Goal: Task Accomplishment & Management: Manage account settings

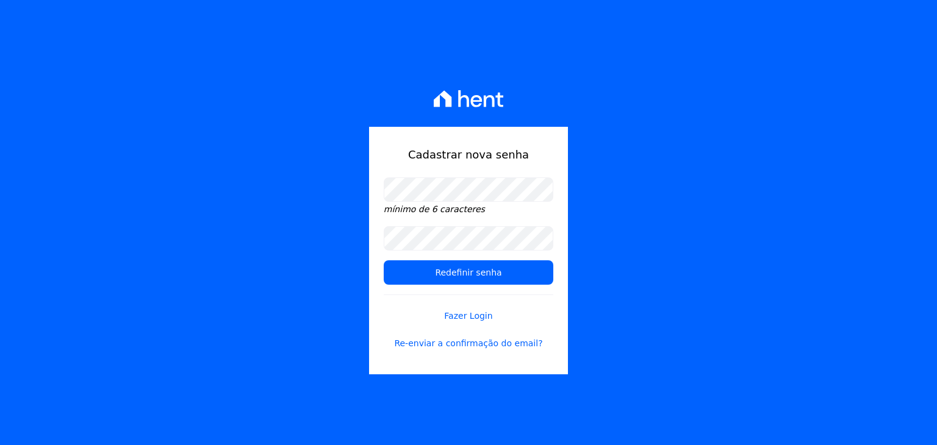
click at [634, 192] on div "Cadastrar nova senha mínimo de 6 caracteres Redefinir senha Fazer Login Re-envi…" at bounding box center [468, 222] width 937 height 445
click at [497, 270] on input "Redefinir senha" at bounding box center [469, 273] width 170 height 24
click at [459, 276] on input "Redefinir senha" at bounding box center [469, 273] width 170 height 24
click at [376, 147] on div "Cadastrar nova senha mínimo de 6 caracteres Redefinir senha Fazer Login Re-envi…" at bounding box center [468, 251] width 199 height 248
click at [450, 276] on input "Redefinir senha" at bounding box center [469, 273] width 170 height 24
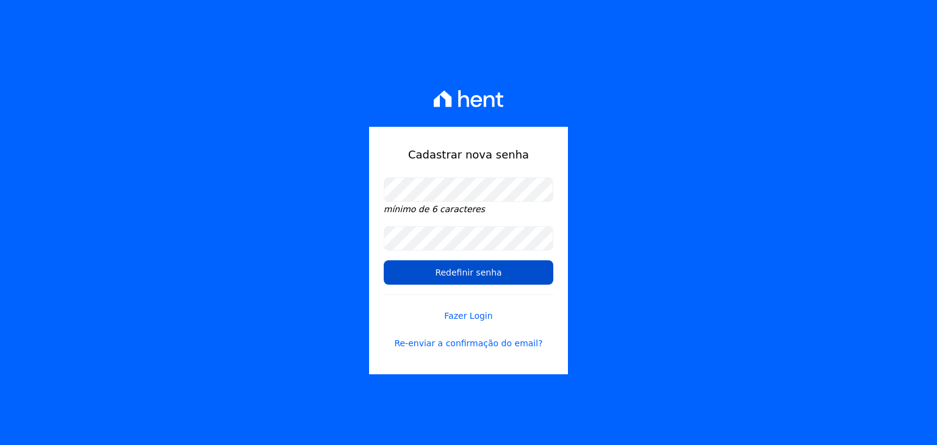
click at [487, 284] on input "Redefinir senha" at bounding box center [469, 273] width 170 height 24
click at [494, 274] on input "Redefinir senha" at bounding box center [469, 273] width 170 height 24
click at [468, 345] on link "Re-enviar a confirmação do email?" at bounding box center [469, 343] width 170 height 13
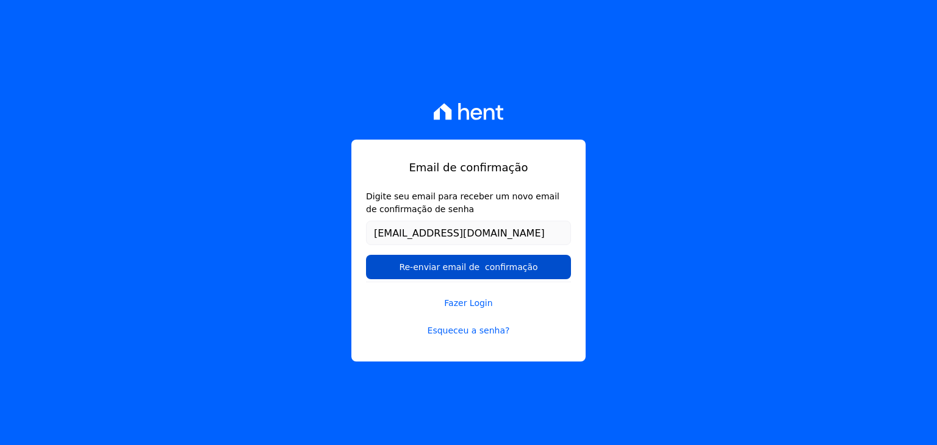
type input "[EMAIL_ADDRESS][DOMAIN_NAME]"
click at [469, 265] on input "Re-enviar email de confirmação" at bounding box center [468, 267] width 205 height 24
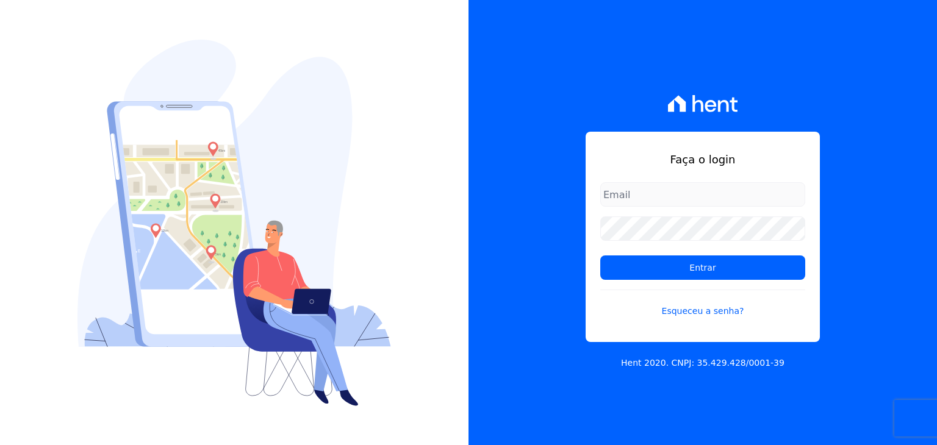
type input "n"
type input "[EMAIL_ADDRESS][DOMAIN_NAME]"
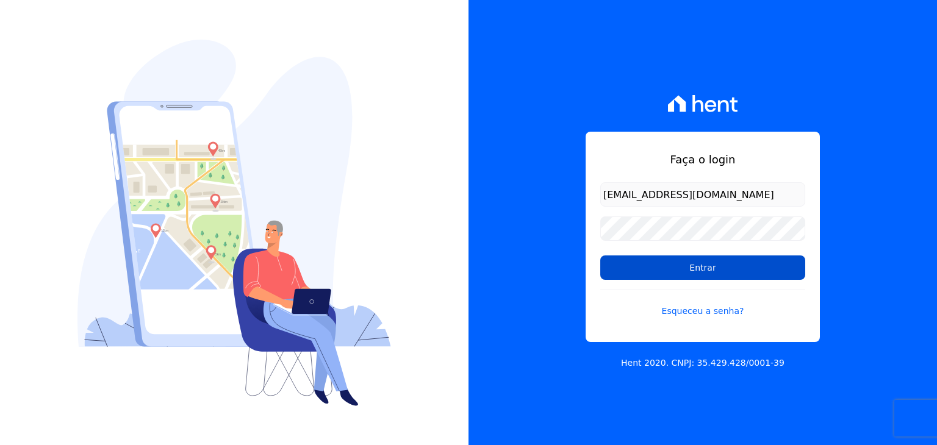
click at [732, 272] on input "Entrar" at bounding box center [702, 268] width 205 height 24
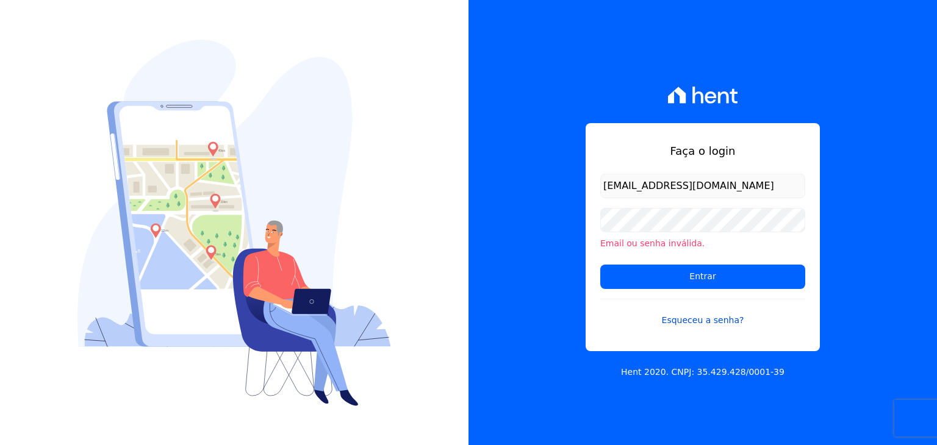
click at [717, 323] on link "Esqueceu a senha?" at bounding box center [702, 313] width 205 height 28
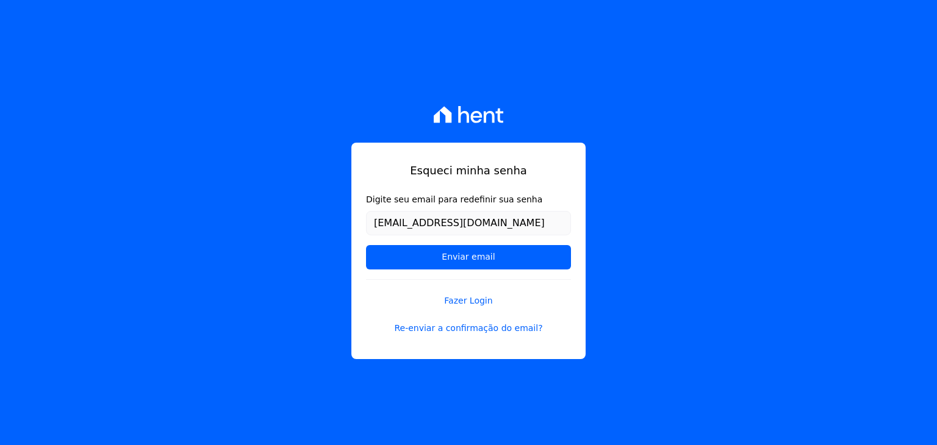
type input "[EMAIL_ADDRESS][DOMAIN_NAME]"
click at [366, 245] on input "Enviar email" at bounding box center [468, 257] width 205 height 24
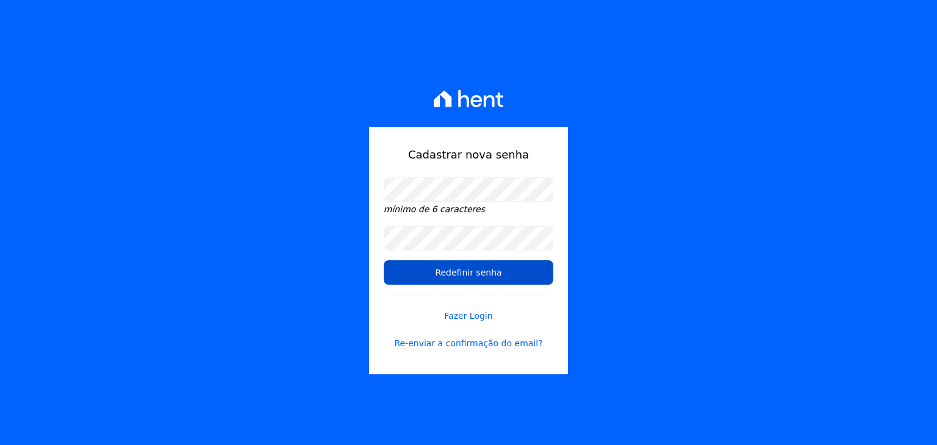
click at [491, 269] on input "Redefinir senha" at bounding box center [469, 273] width 170 height 24
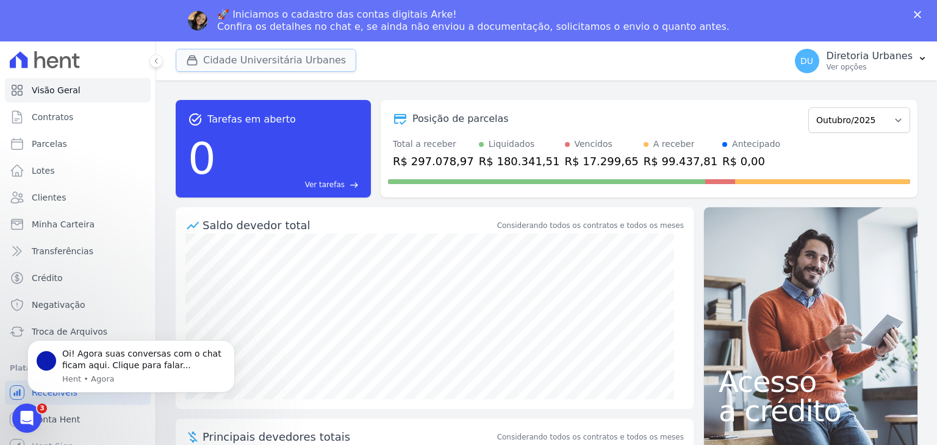
click at [248, 57] on button "Cidade Universitária Urbanes" at bounding box center [266, 60] width 181 height 23
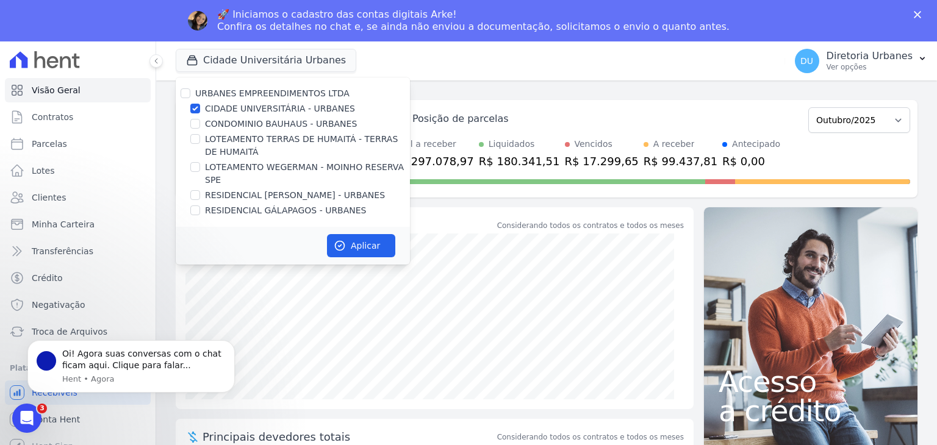
click at [500, 69] on div "Cidade Universitária Urbanes URBANES EMPREENDIMENTOS LTDA CIDADE UNIVERSITÁRIA …" at bounding box center [478, 61] width 605 height 40
click at [517, 71] on div "Cidade Universitária Urbanes URBANES EMPREENDIMENTOS LTDA CIDADE UNIVERSITÁRIA …" at bounding box center [478, 61] width 605 height 40
click at [37, 412] on div "Abertura do Messenger da Intercom" at bounding box center [25, 417] width 40 height 40
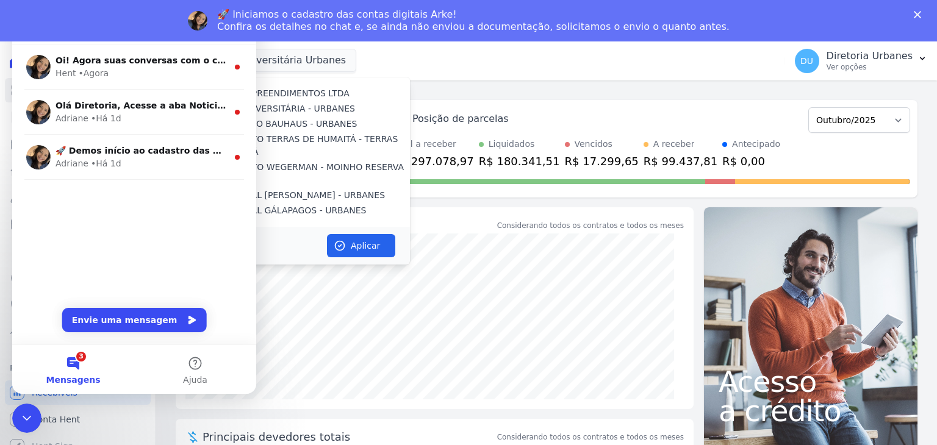
click at [563, 81] on div "Sua senha foi atualizada com sucesso. Você agora está logado. task_alt Tarefas …" at bounding box center [546, 284] width 781 height 406
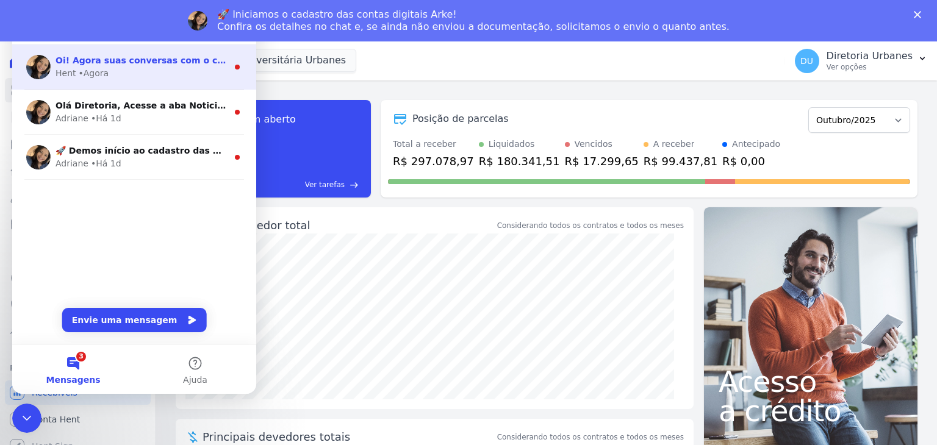
click at [176, 71] on div "Hent • Agora" at bounding box center [142, 73] width 172 height 13
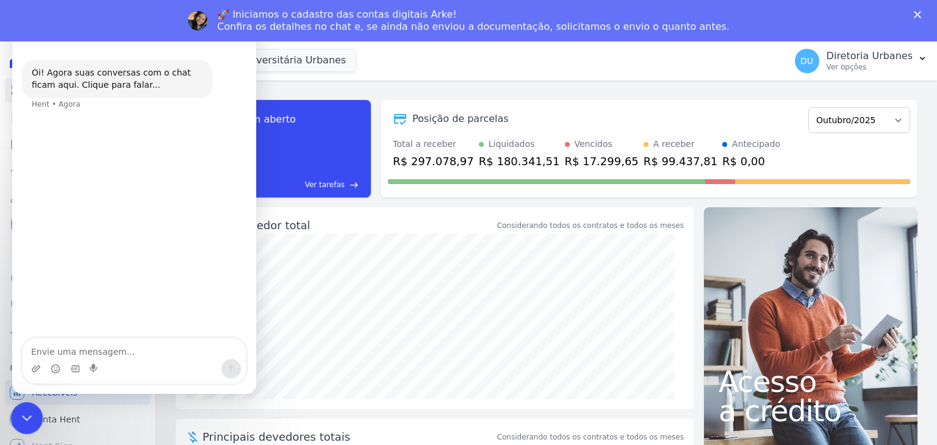
click at [24, 422] on icon "Encerramento do Messenger da Intercom" at bounding box center [25, 416] width 15 height 15
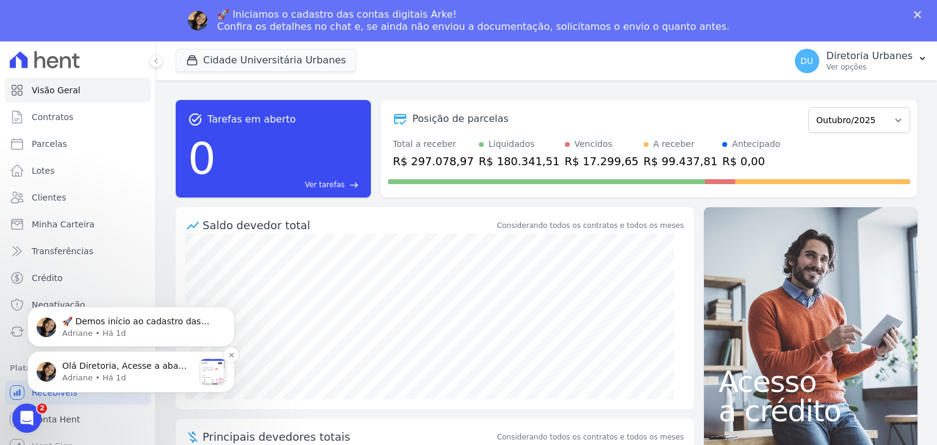
click at [110, 364] on span "Olá Diretoria, Acesse a aba Noticias e fique por dentro das novidades Hent. Aca…" at bounding box center [128, 396] width 132 height 70
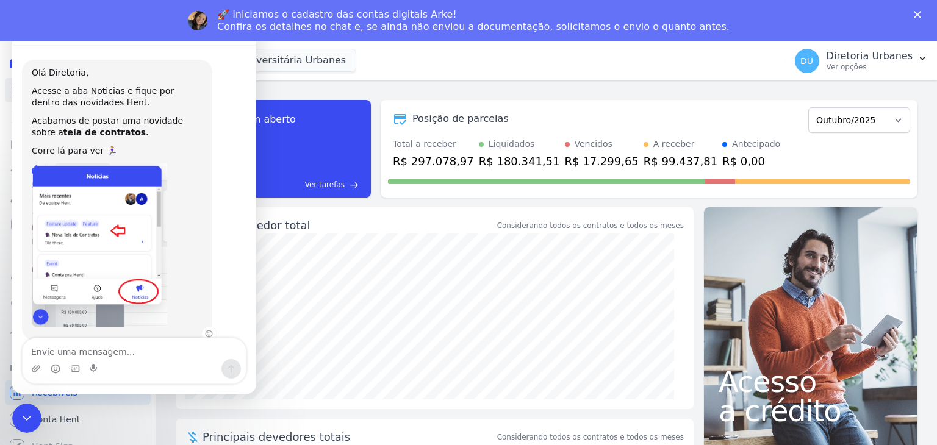
scroll to position [27, 0]
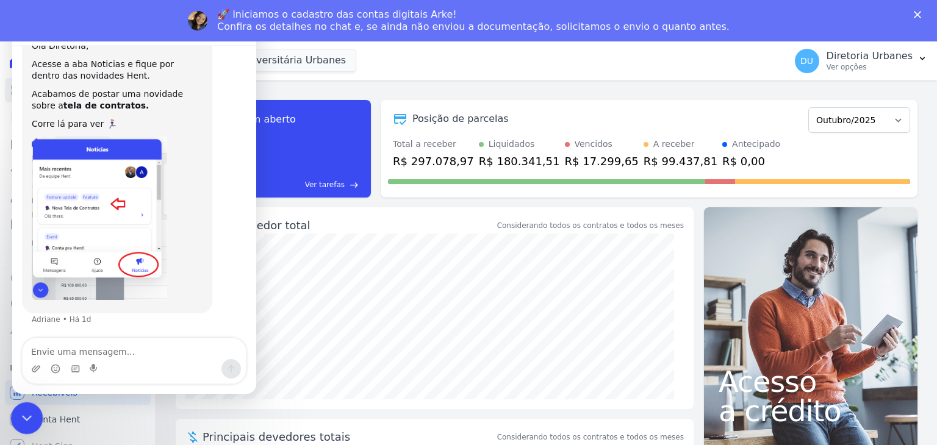
click at [27, 417] on icon "Encerramento do Messenger da Intercom" at bounding box center [25, 416] width 15 height 15
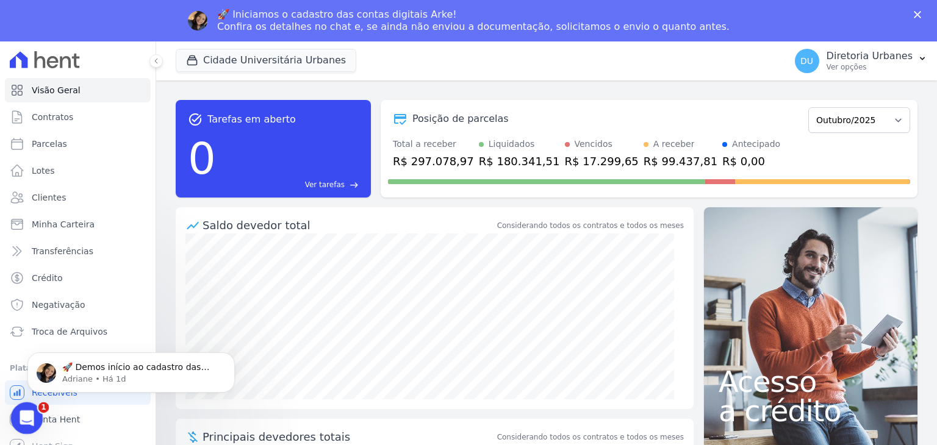
scroll to position [0, 0]
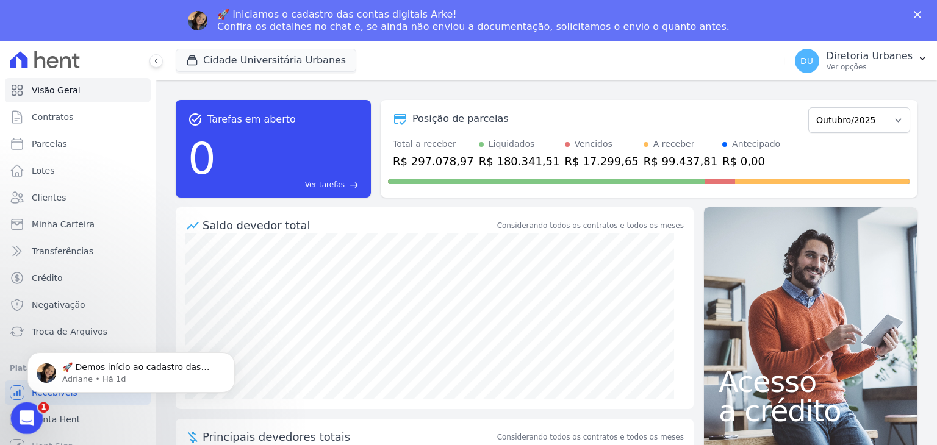
click at [26, 422] on icon "Abertura do Messenger da Intercom" at bounding box center [25, 417] width 20 height 20
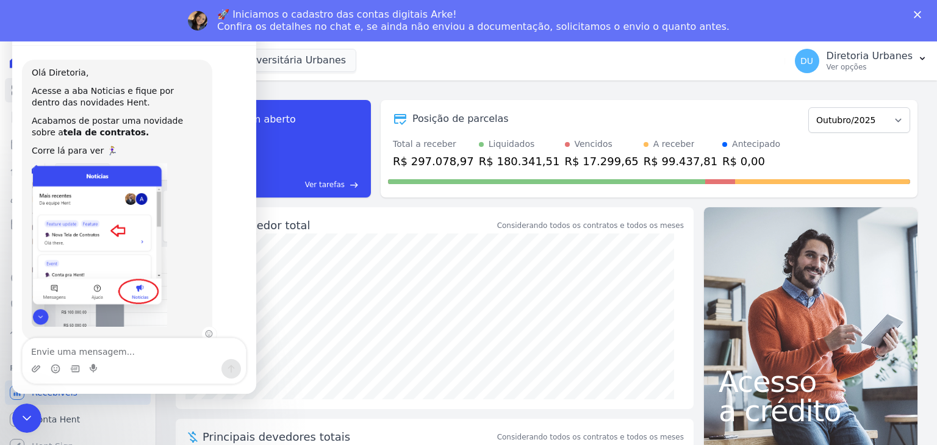
scroll to position [27, 0]
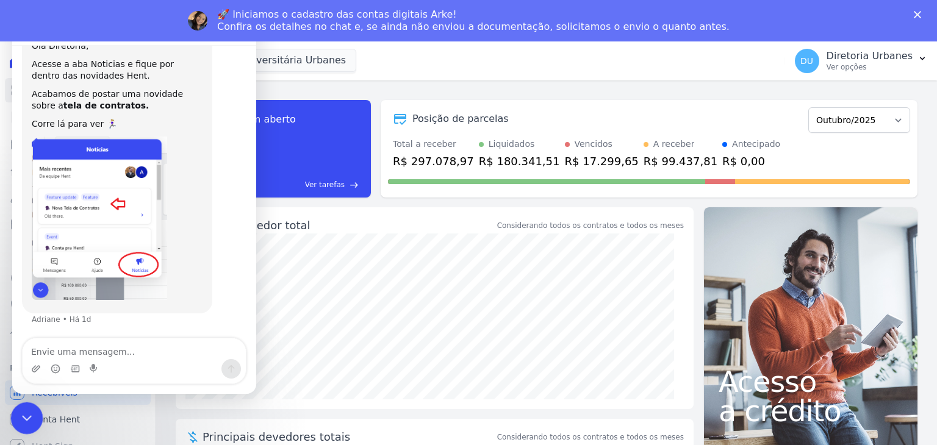
click at [16, 416] on div "Encerramento do Messenger da Intercom" at bounding box center [24, 416] width 29 height 29
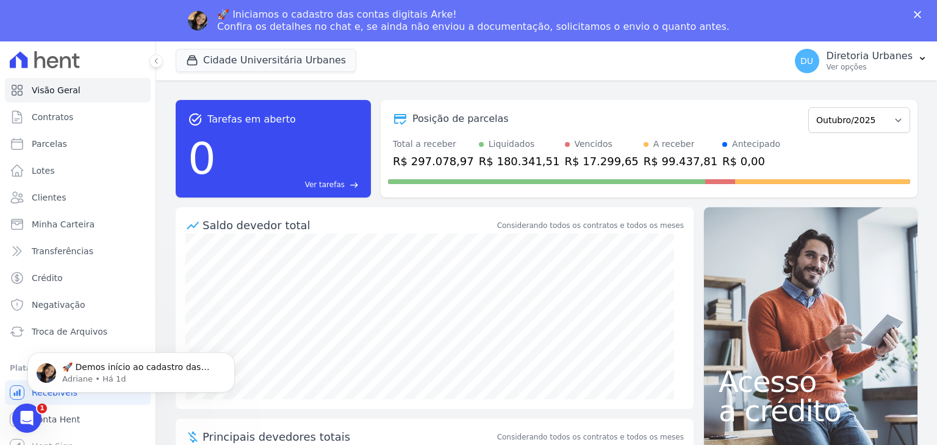
scroll to position [0, 0]
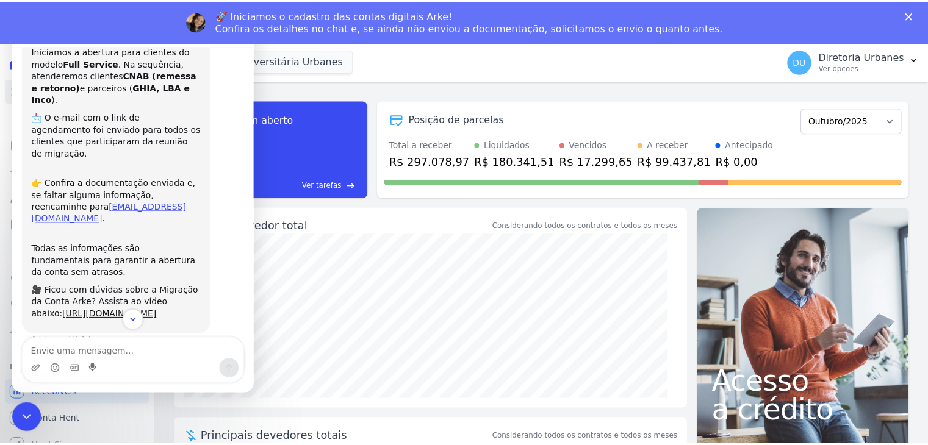
scroll to position [73, 0]
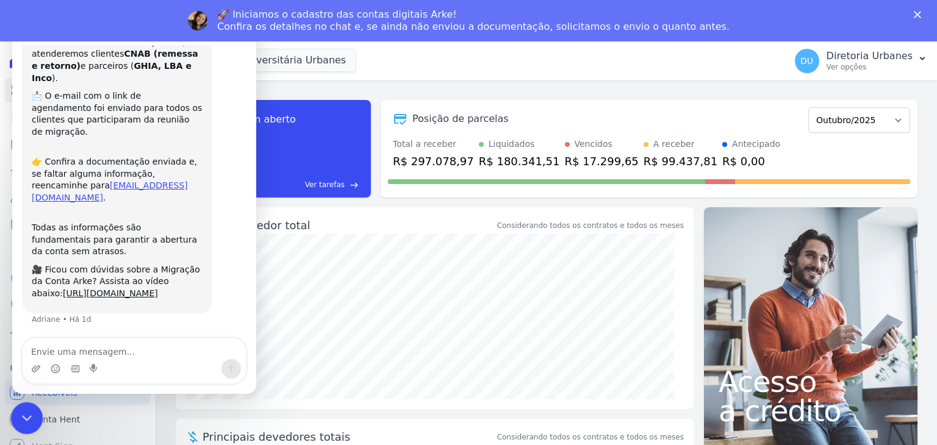
click at [26, 413] on icon "Encerramento do Messenger da Intercom" at bounding box center [25, 416] width 15 height 15
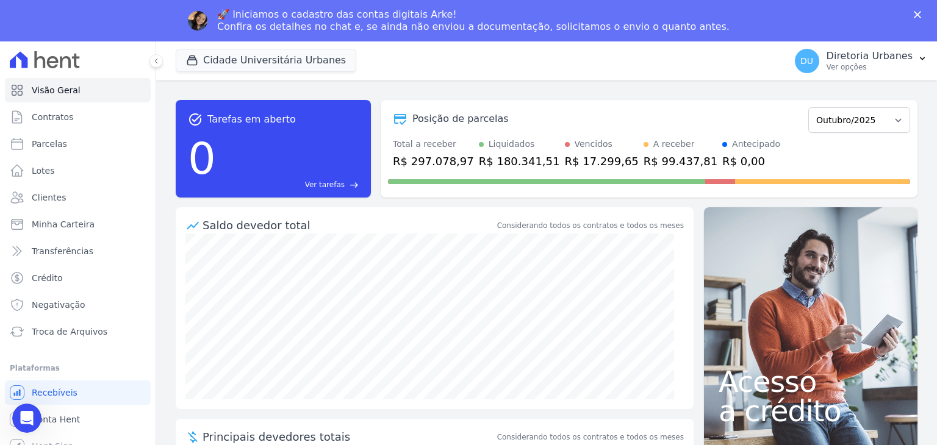
click at [483, 70] on div "Cidade Universitária Urbanes URBANES EMPREENDIMENTOS LTDA CIDADE UNIVERSITÁRIA …" at bounding box center [478, 61] width 605 height 40
click at [885, 68] on p "Ver opções" at bounding box center [870, 67] width 86 height 10
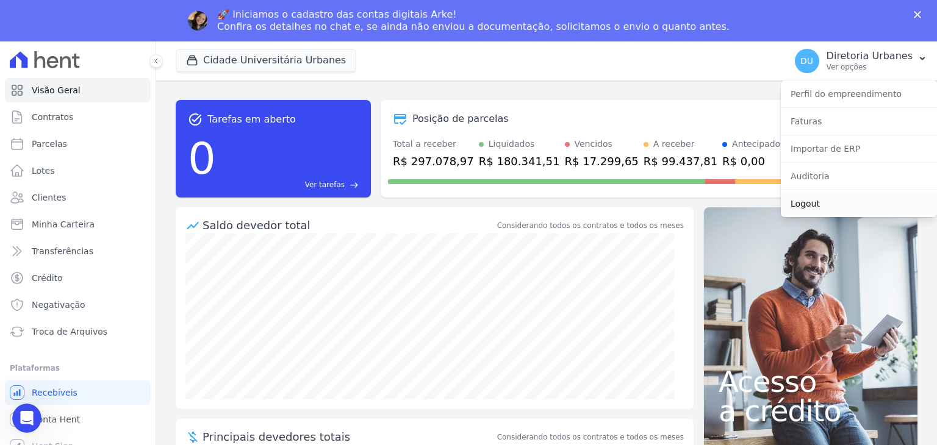
click at [827, 199] on link "Logout" at bounding box center [859, 204] width 156 height 22
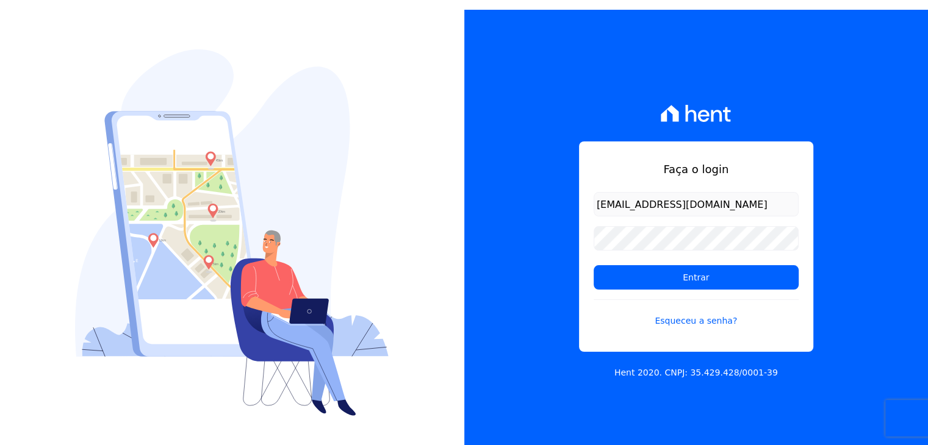
drag, startPoint x: 732, startPoint y: 208, endPoint x: 688, endPoint y: 207, distance: 43.9
click at [688, 207] on input "diretoria@urbanes.com.br" at bounding box center [696, 204] width 205 height 24
drag, startPoint x: 628, startPoint y: 201, endPoint x: 605, endPoint y: 203, distance: 23.3
click at [602, 203] on input "diretoria@urbanes.com.br" at bounding box center [696, 204] width 205 height 24
drag, startPoint x: 634, startPoint y: 202, endPoint x: 568, endPoint y: 201, distance: 65.9
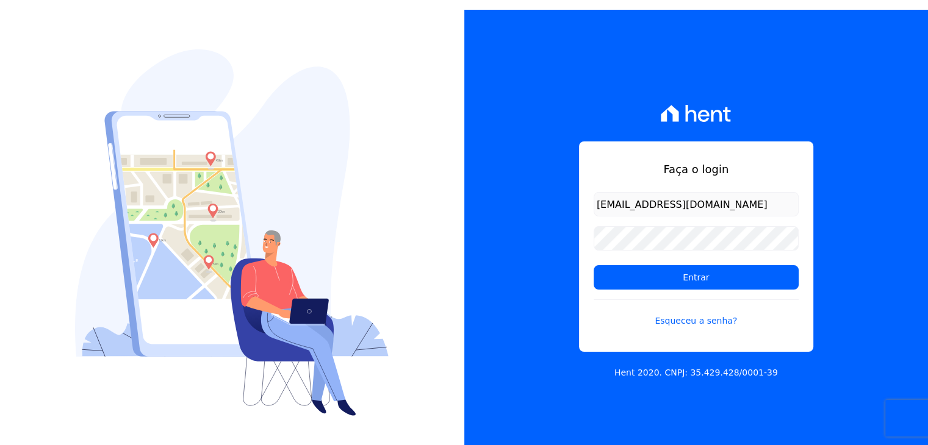
click at [568, 201] on div "Faça o login diretoria@urbanes.com.br Entrar Esqueceu a senha? Hent 2020. CNPJ:…" at bounding box center [696, 232] width 464 height 445
type input "financeiro@urbanes.com.br"
click at [747, 282] on input "Entrar" at bounding box center [696, 277] width 205 height 24
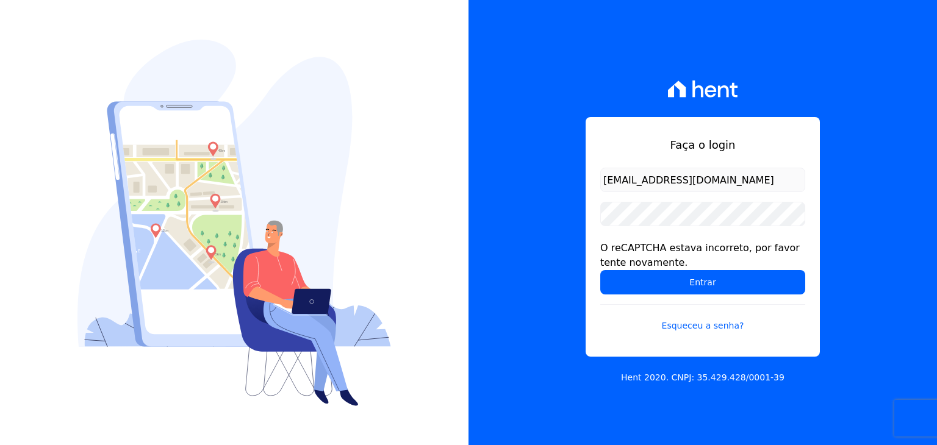
click at [633, 187] on input "[EMAIL_ADDRESS][DOMAIN_NAME]" at bounding box center [702, 180] width 205 height 24
click at [711, 328] on link "Esqueceu a senha?" at bounding box center [702, 318] width 205 height 28
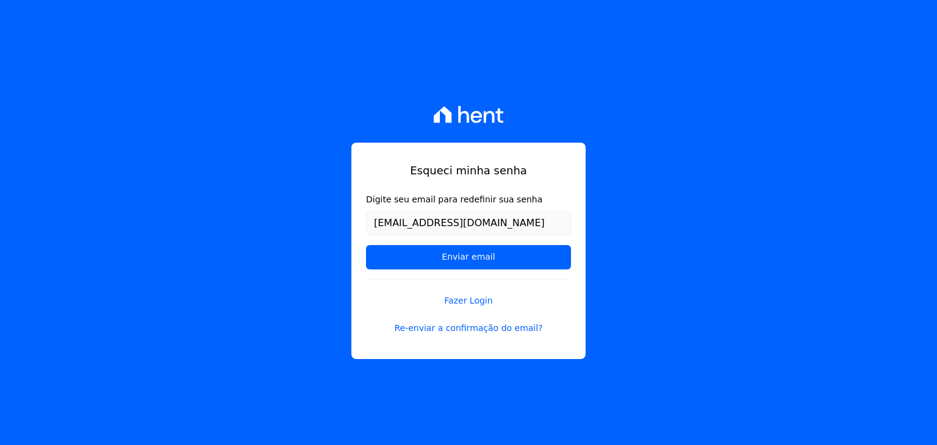
type input "[EMAIL_ADDRESS][DOMAIN_NAME]"
click at [547, 184] on div "Esqueci minha senha Digite seu email para redefinir sua senha [EMAIL_ADDRESS][D…" at bounding box center [468, 251] width 234 height 217
click at [526, 259] on input "Enviar email" at bounding box center [468, 257] width 205 height 24
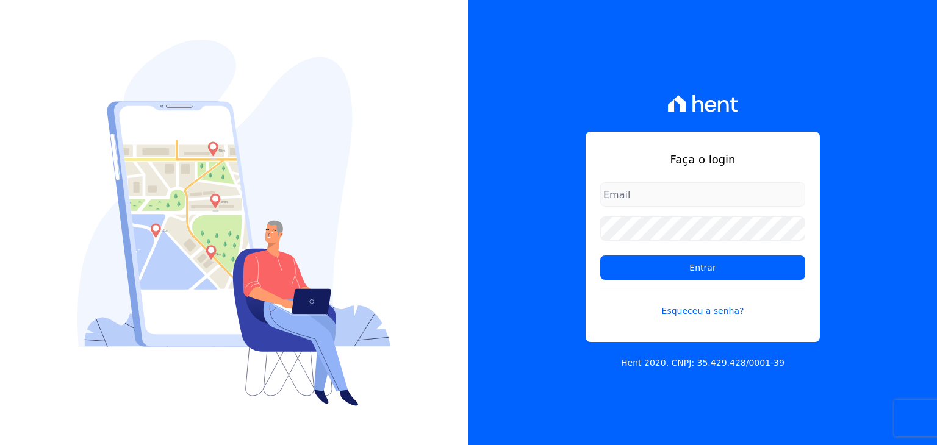
type input "[EMAIL_ADDRESS][DOMAIN_NAME]"
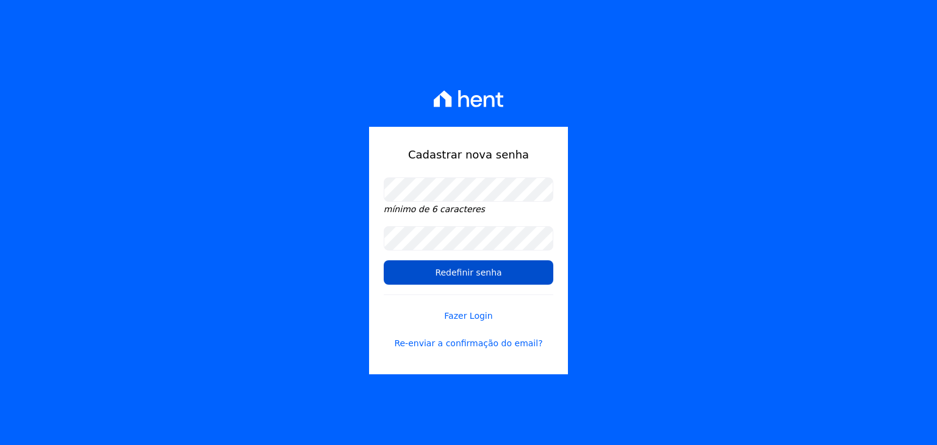
click at [389, 274] on input "Redefinir senha" at bounding box center [469, 273] width 170 height 24
click at [471, 275] on input "Redefinir senha" at bounding box center [469, 273] width 170 height 24
click at [328, 289] on div "Cadastrar nova senha mínimo de 6 caracteres Redefinir senha Fazer Login Re-envi…" at bounding box center [468, 222] width 937 height 445
click at [436, 270] on input "Redefinir senha" at bounding box center [469, 273] width 170 height 24
click at [436, 269] on input "Redefinir senha" at bounding box center [469, 273] width 170 height 24
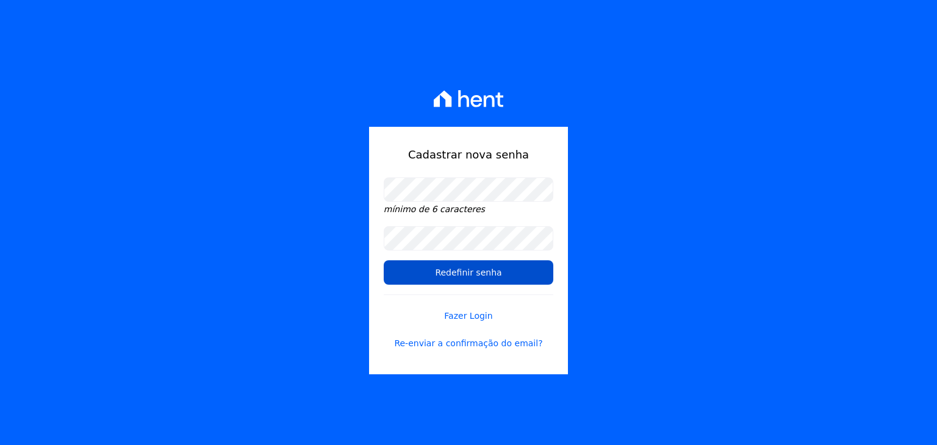
click at [479, 268] on input "Redefinir senha" at bounding box center [469, 273] width 170 height 24
click at [473, 272] on input "Redefinir senha" at bounding box center [469, 273] width 170 height 24
click at [475, 272] on input "Redefinir senha" at bounding box center [469, 273] width 170 height 24
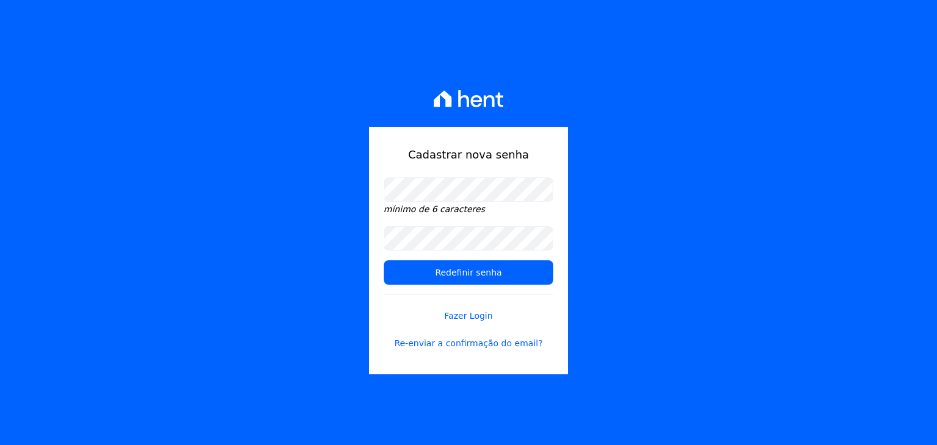
click at [593, 198] on div "Cadastrar nova senha mínimo de 6 caracteres Redefinir senha Fazer Login Re-envi…" at bounding box center [468, 222] width 937 height 445
click at [499, 276] on input "Redefinir senha" at bounding box center [469, 273] width 170 height 24
click at [456, 343] on link "Re-enviar a confirmação do email?" at bounding box center [469, 343] width 170 height 13
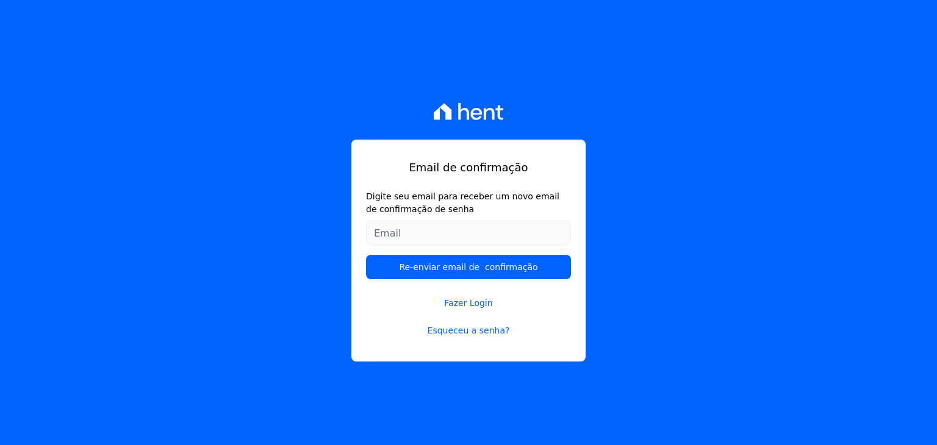
click at [361, 113] on div "Email de confirmação Digite seu email para receber um novo email de confirmação…" at bounding box center [468, 222] width 937 height 445
click at [410, 232] on input "Digite seu email para receber um novo email de confirmação de senha" at bounding box center [468, 233] width 205 height 24
